Goal: Task Accomplishment & Management: Use online tool/utility

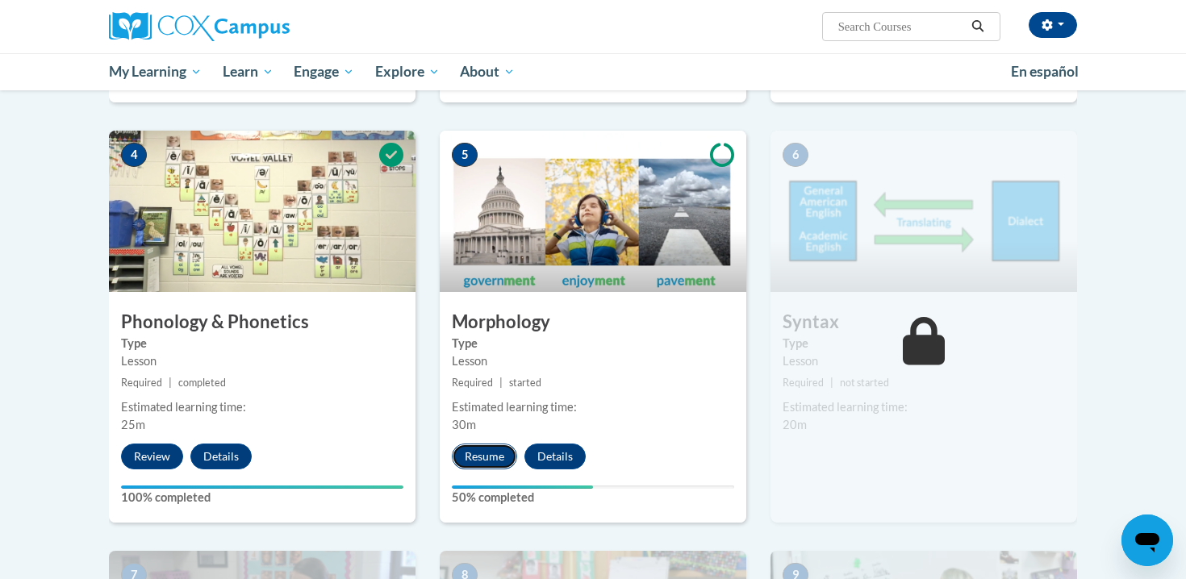
click at [494, 456] on button "Resume" at bounding box center [484, 457] width 65 height 26
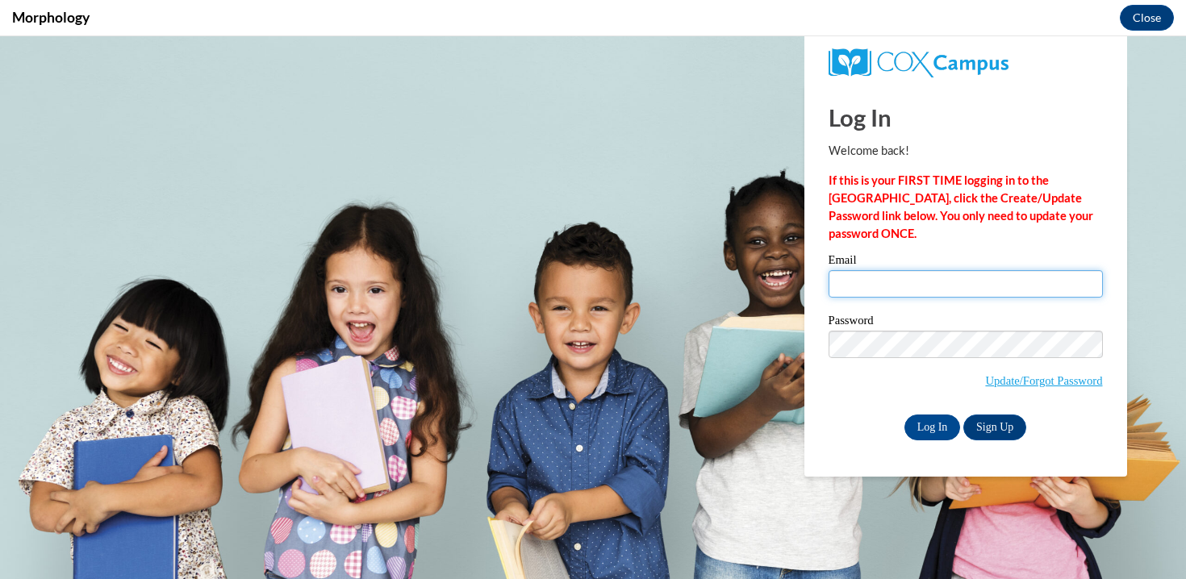
click at [913, 288] on input "Email" at bounding box center [965, 283] width 274 height 27
click at [876, 283] on input "Email" at bounding box center [965, 283] width 274 height 27
type input "marie.c.achenbach@gmail.com"
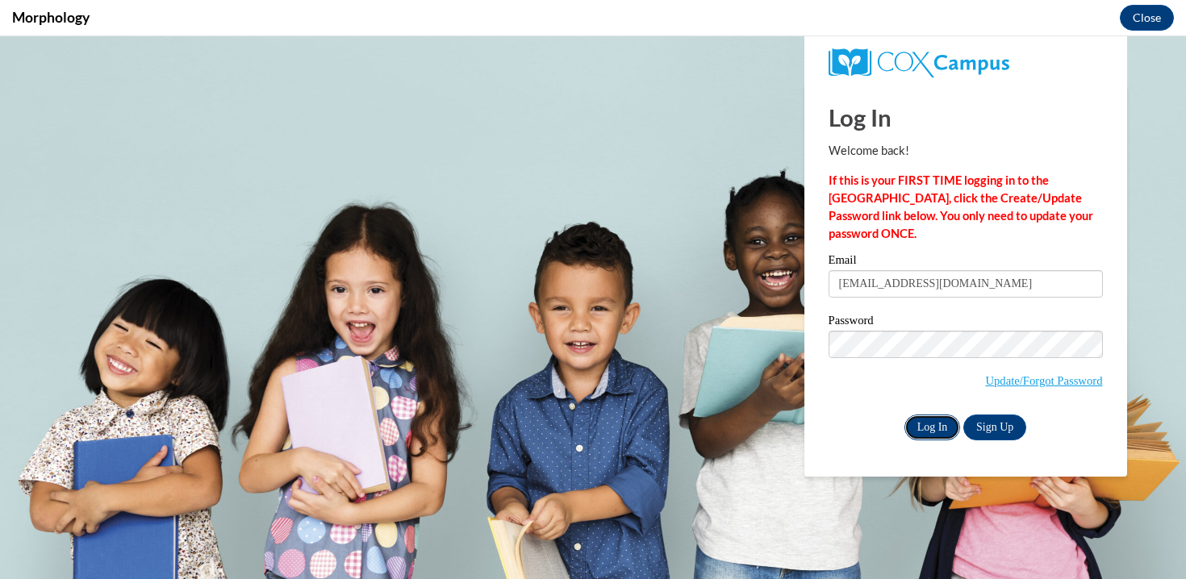
click at [935, 424] on input "Log In" at bounding box center [932, 428] width 56 height 26
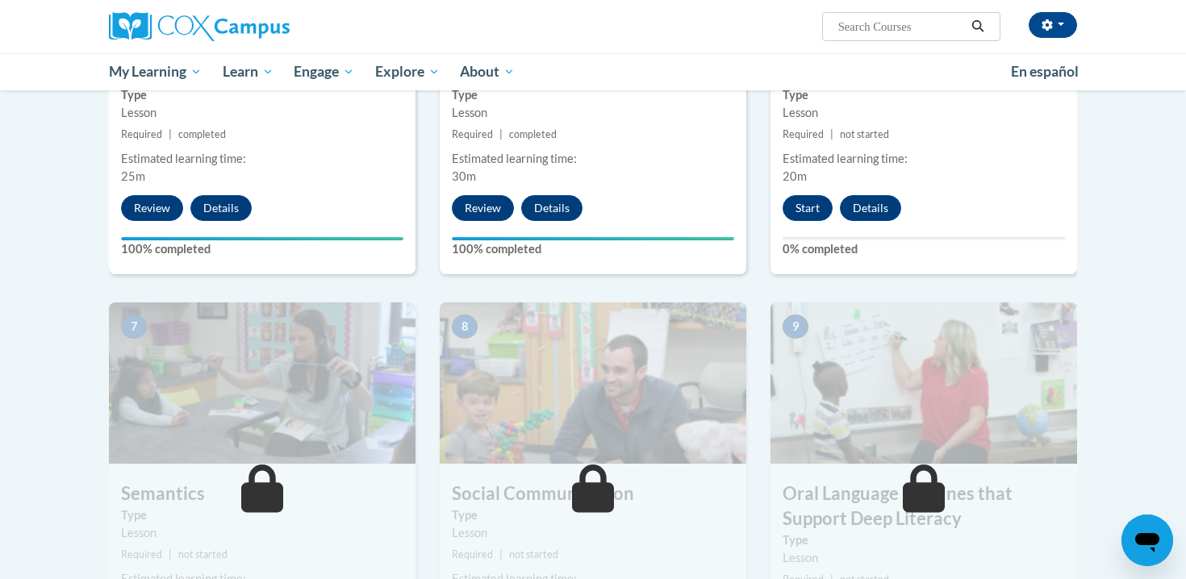
scroll to position [1003, 0]
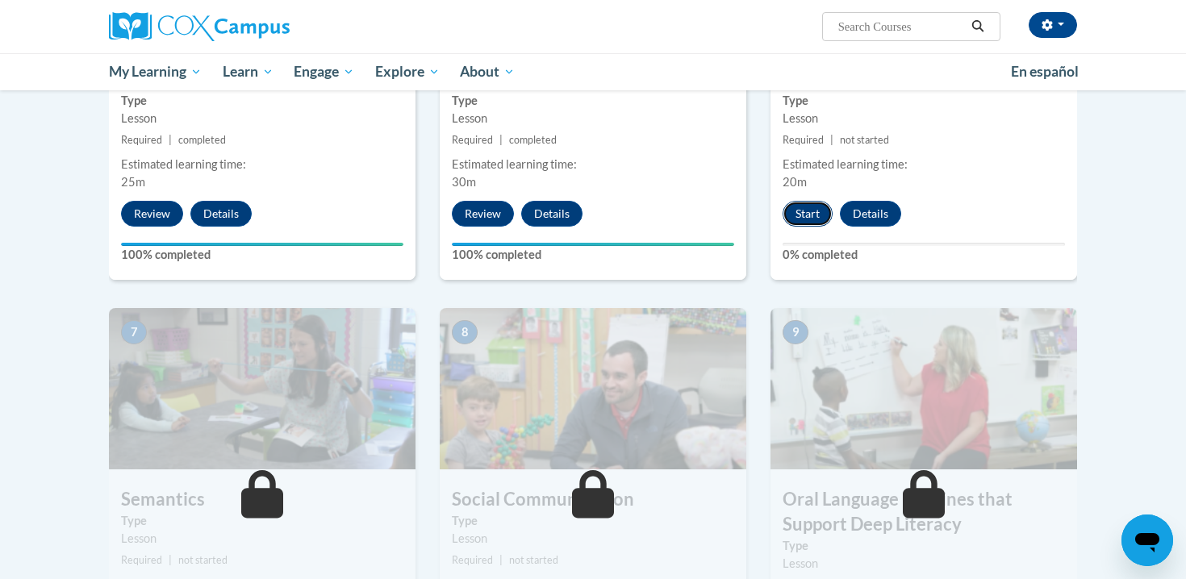
click at [811, 215] on button "Start" at bounding box center [807, 214] width 50 height 26
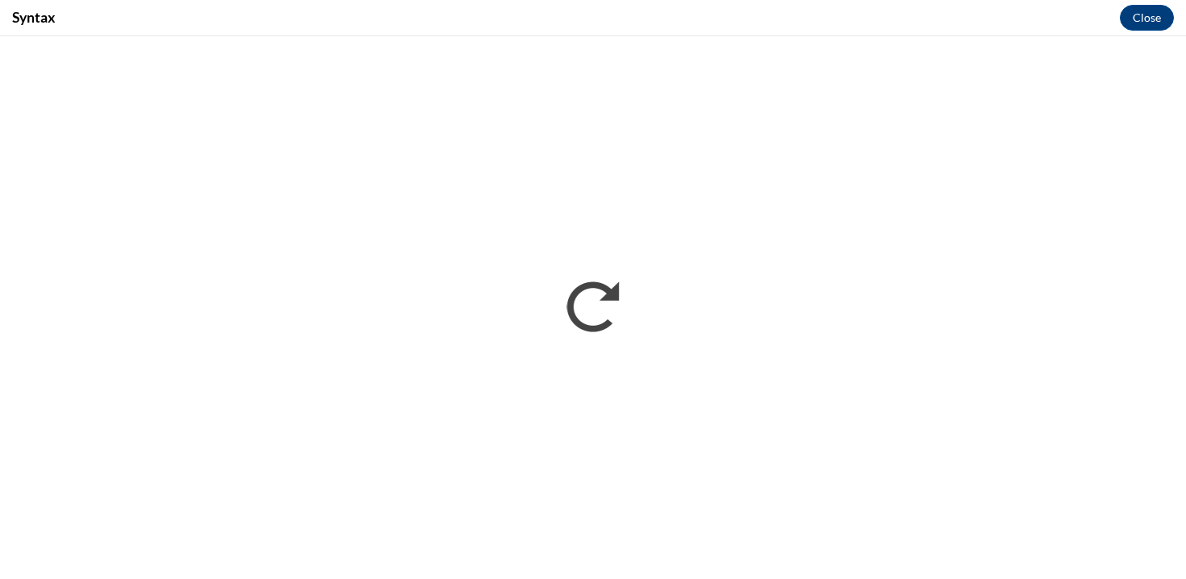
scroll to position [0, 0]
